Goal: Use online tool/utility

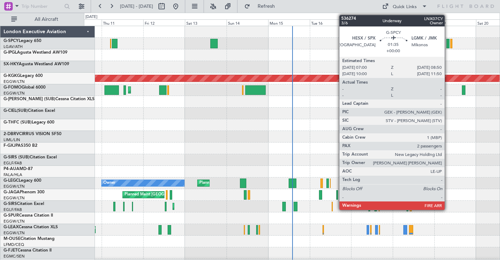
click at [448, 45] on div at bounding box center [448, 44] width 4 height 10
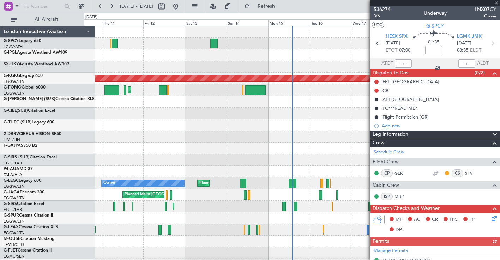
click at [333, 61] on div at bounding box center [292, 55] width 416 height 12
click at [200, 50] on div at bounding box center [292, 55] width 416 height 12
click at [497, 1] on span at bounding box center [496, 3] width 7 height 6
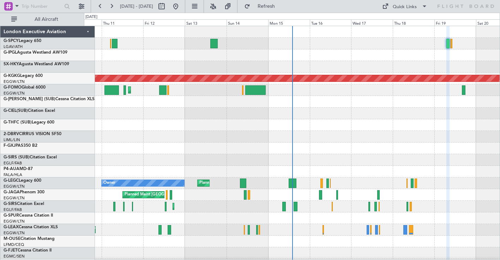
type input "0"
